Goal: Find specific page/section: Find specific page/section

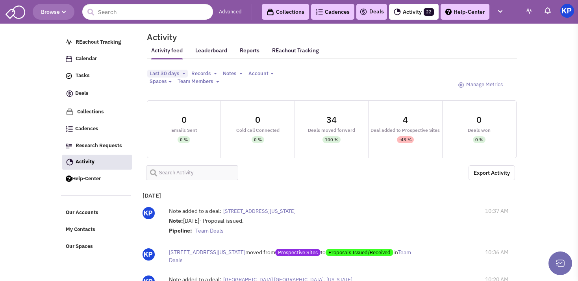
select select
click at [371, 9] on link "Deals" at bounding box center [371, 11] width 24 height 9
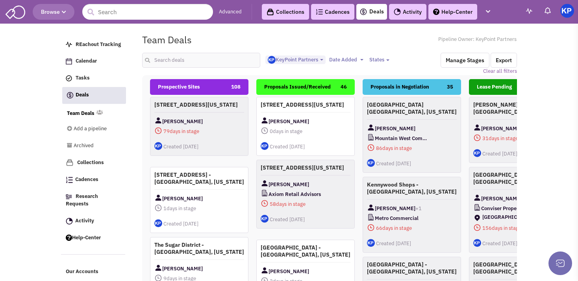
select select "1900"
select select
click at [159, 57] on input "text" at bounding box center [201, 60] width 118 height 15
type input "front range"
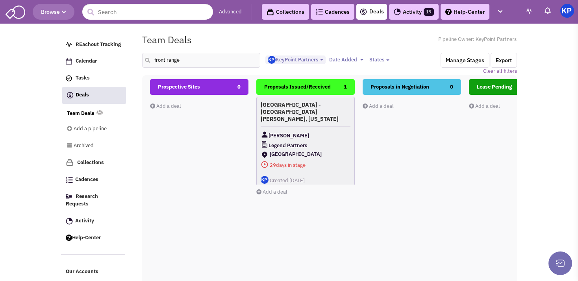
click at [332, 131] on div "[PERSON_NAME]" at bounding box center [306, 136] width 90 height 10
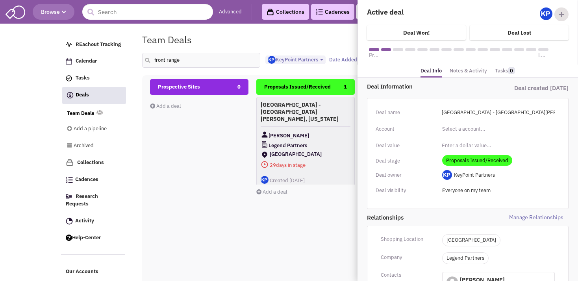
click at [465, 72] on link "Notes & Activity" at bounding box center [468, 70] width 37 height 11
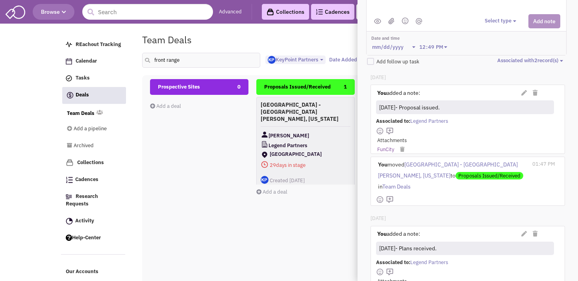
scroll to position [113, 0]
